Goal: Information Seeking & Learning: Learn about a topic

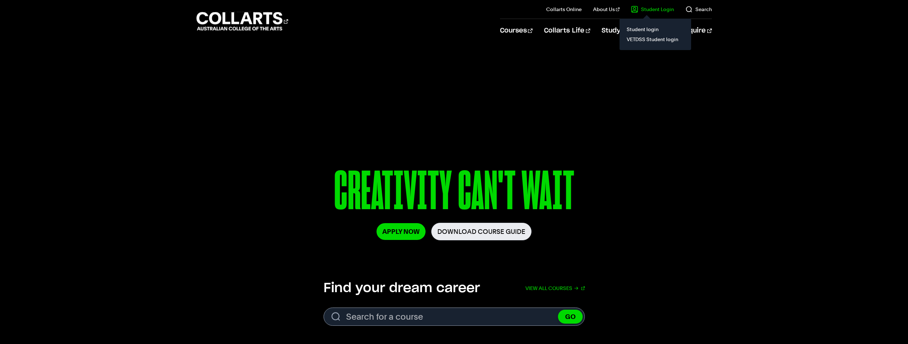
click at [644, 9] on link "Student Login" at bounding box center [652, 9] width 43 height 7
click at [648, 31] on link "Student login" at bounding box center [655, 29] width 60 height 10
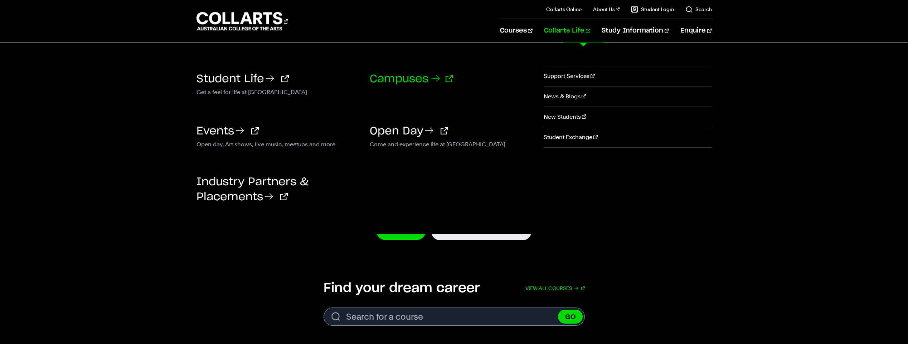
click at [399, 78] on link "Campuses" at bounding box center [411, 79] width 83 height 11
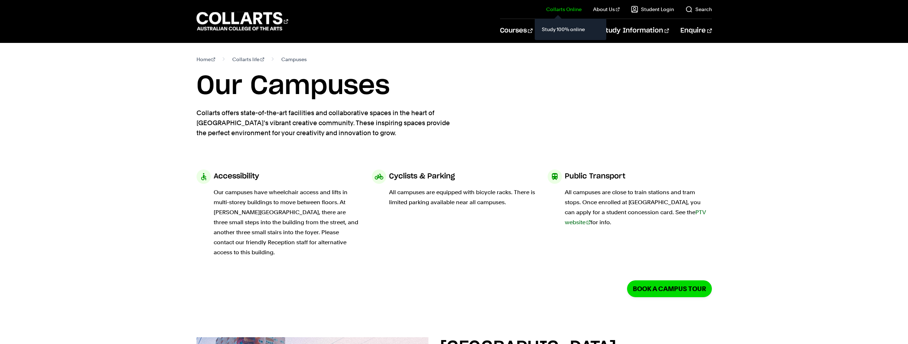
click at [573, 11] on link "Collarts Online" at bounding box center [563, 9] width 35 height 7
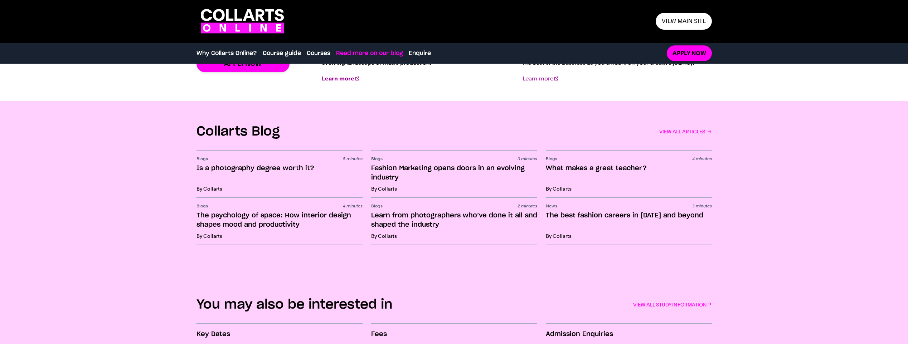
scroll to position [1158, 0]
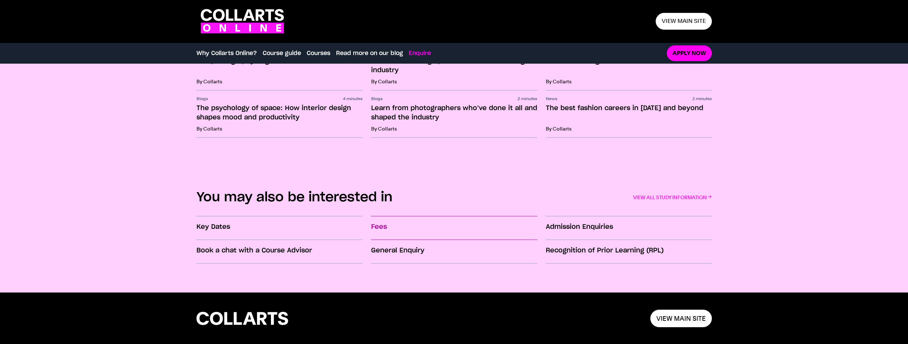
click at [374, 223] on h3 "Fees" at bounding box center [454, 227] width 166 height 9
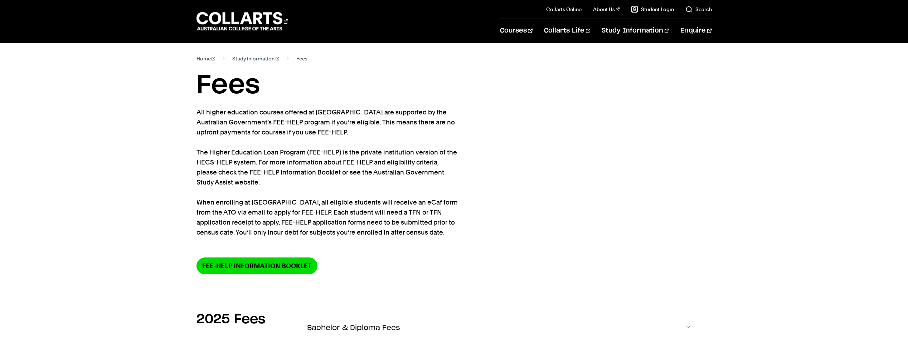
scroll to position [143, 0]
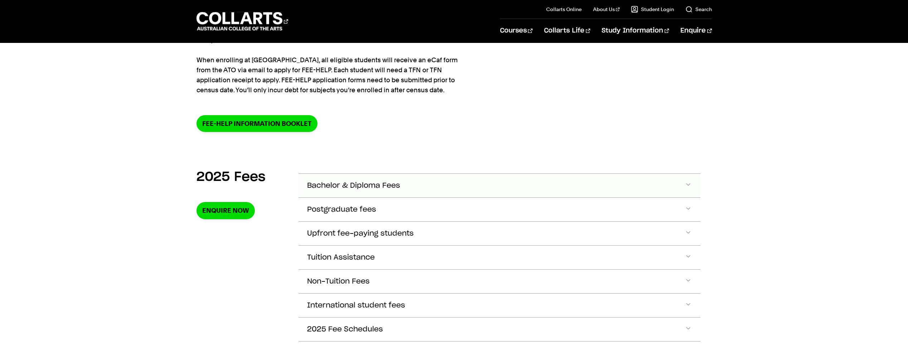
click at [690, 184] on span "Accordion Section" at bounding box center [687, 185] width 7 height 9
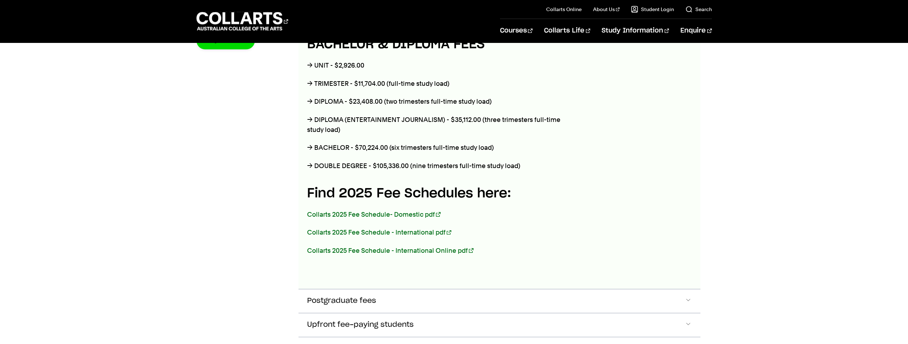
scroll to position [360, 0]
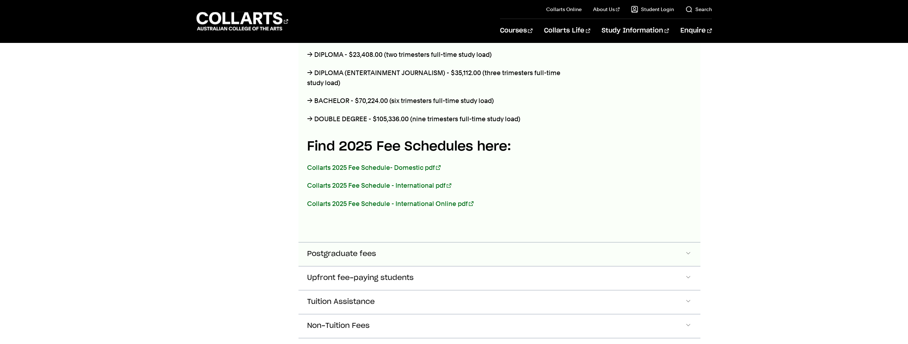
click at [688, 255] on span "Accordion Section" at bounding box center [687, 254] width 7 height 9
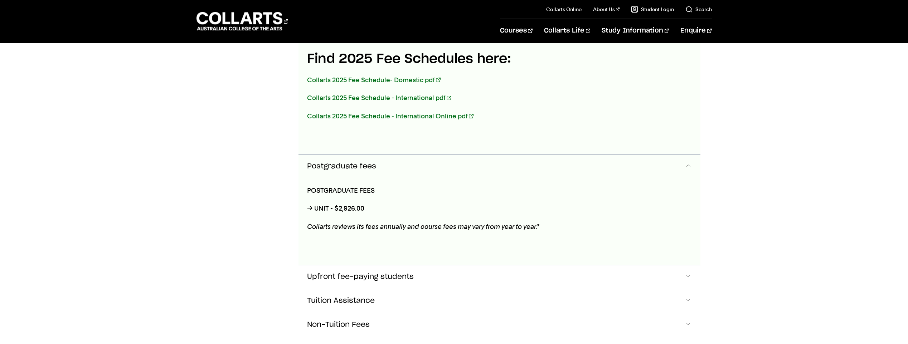
scroll to position [538, 0]
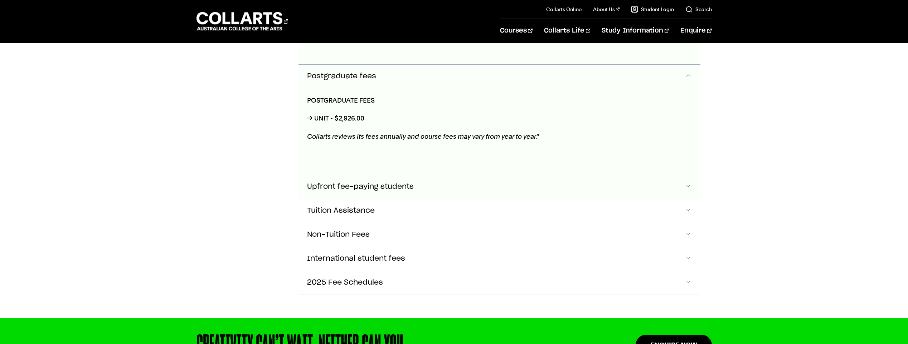
click at [685, 185] on span "Accordion Section" at bounding box center [687, 186] width 7 height 9
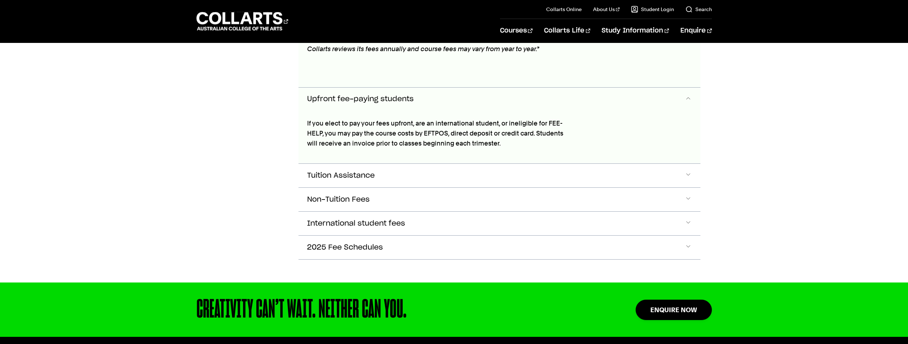
scroll to position [648, 0]
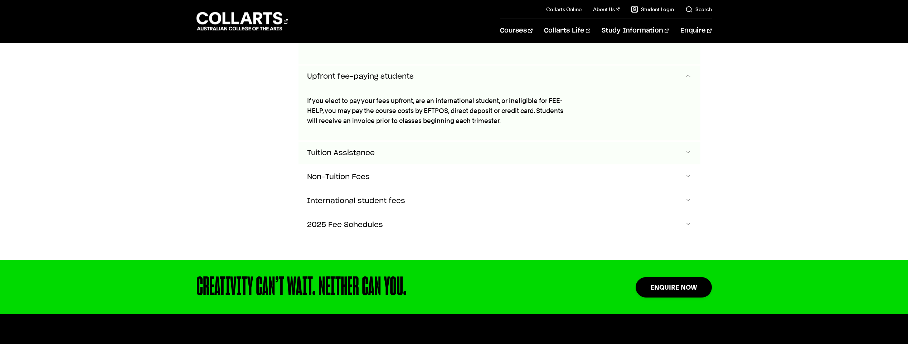
click at [686, 150] on span "Accordion Section" at bounding box center [687, 152] width 7 height 9
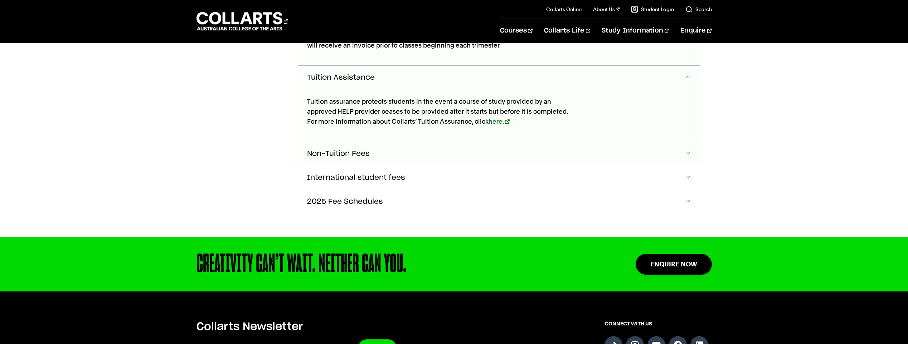
scroll to position [724, 0]
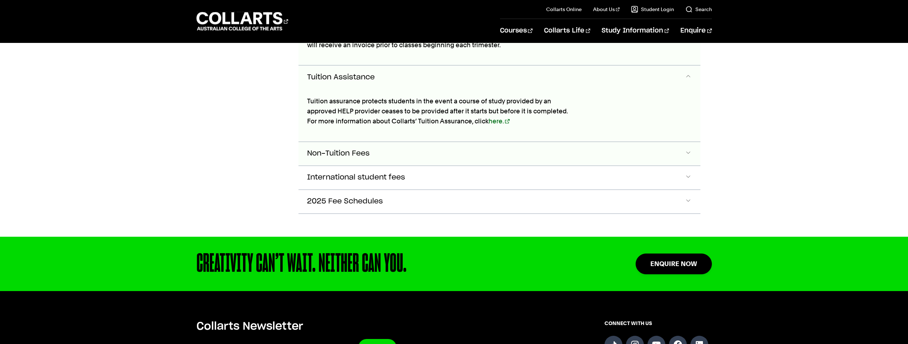
click at [688, 155] on span "Accordion Section" at bounding box center [687, 153] width 7 height 9
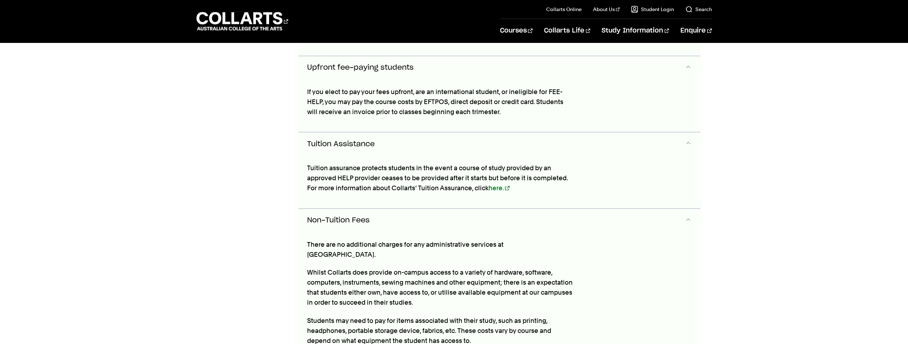
scroll to position [442, 0]
